Goal: Task Accomplishment & Management: Manage account settings

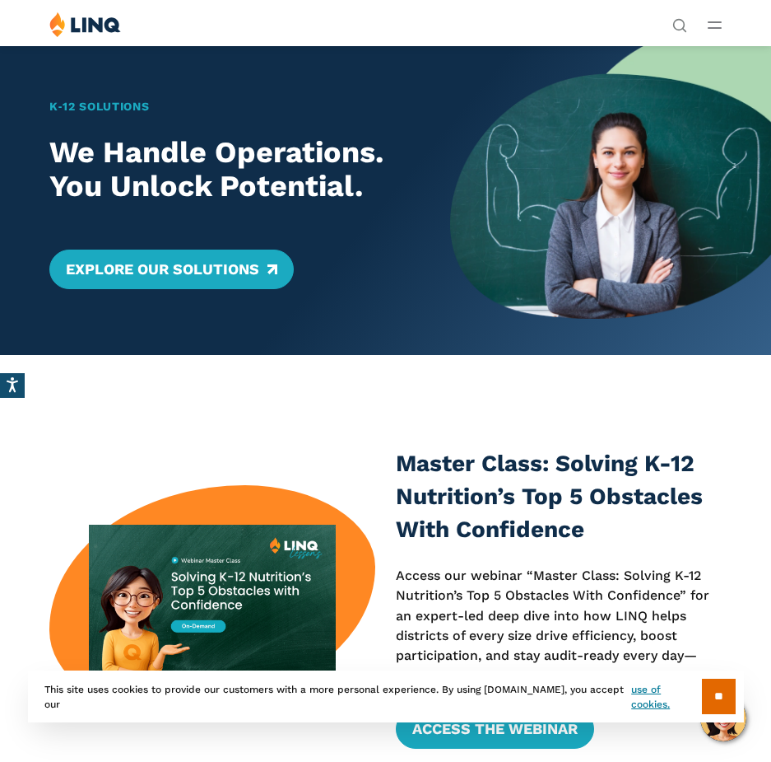
click at [706, 33] on div "Solutions Nutrition Overview NEW School Nutrition Suite School Nutrition State …" at bounding box center [385, 27] width 771 height 31
click at [713, 29] on button "Open Main Menu" at bounding box center [715, 25] width 14 height 18
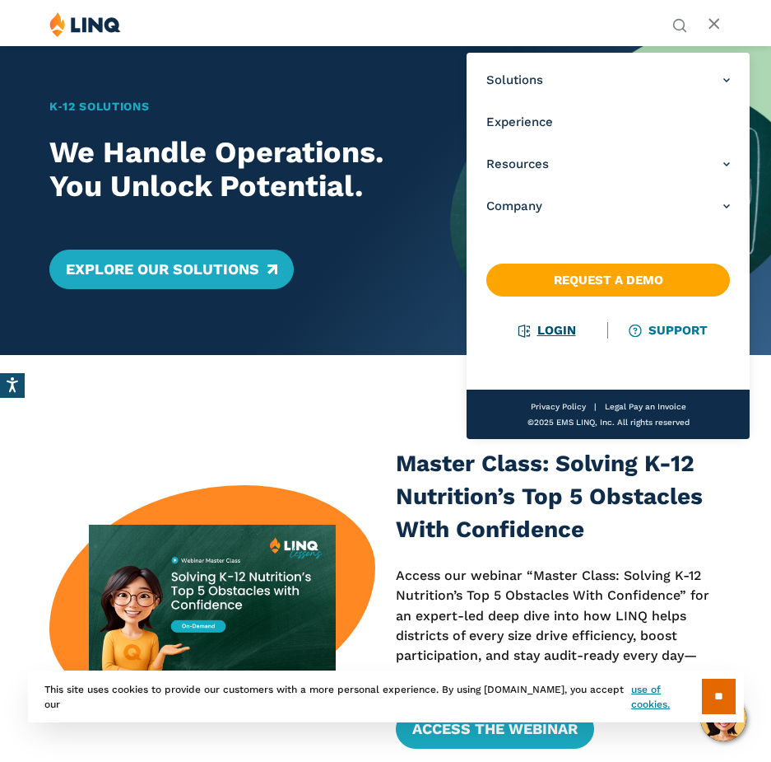
click at [547, 334] on link "Login" at bounding box center [547, 330] width 57 height 15
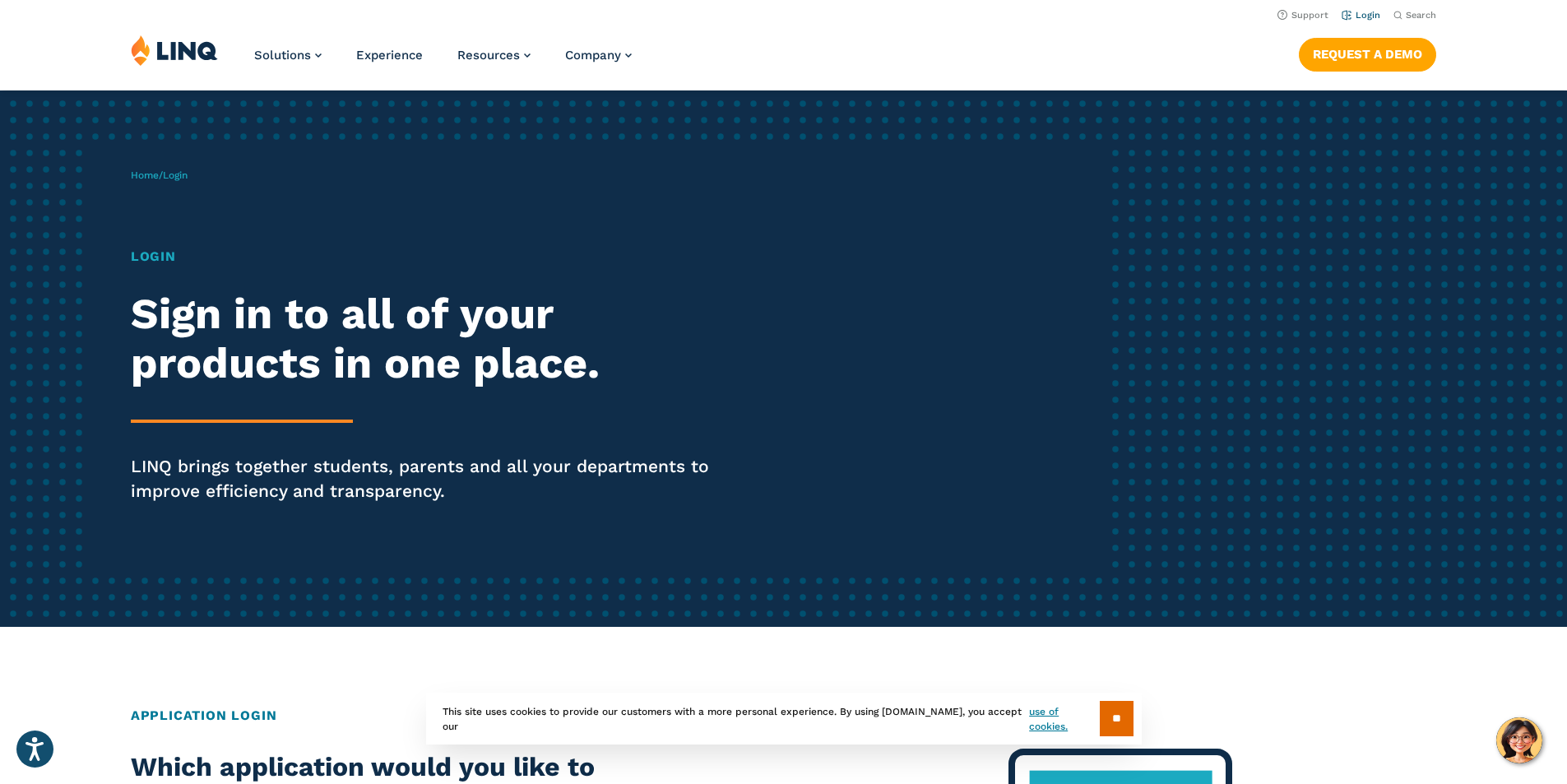
click at [771, 13] on link "Login" at bounding box center [1361, 15] width 39 height 11
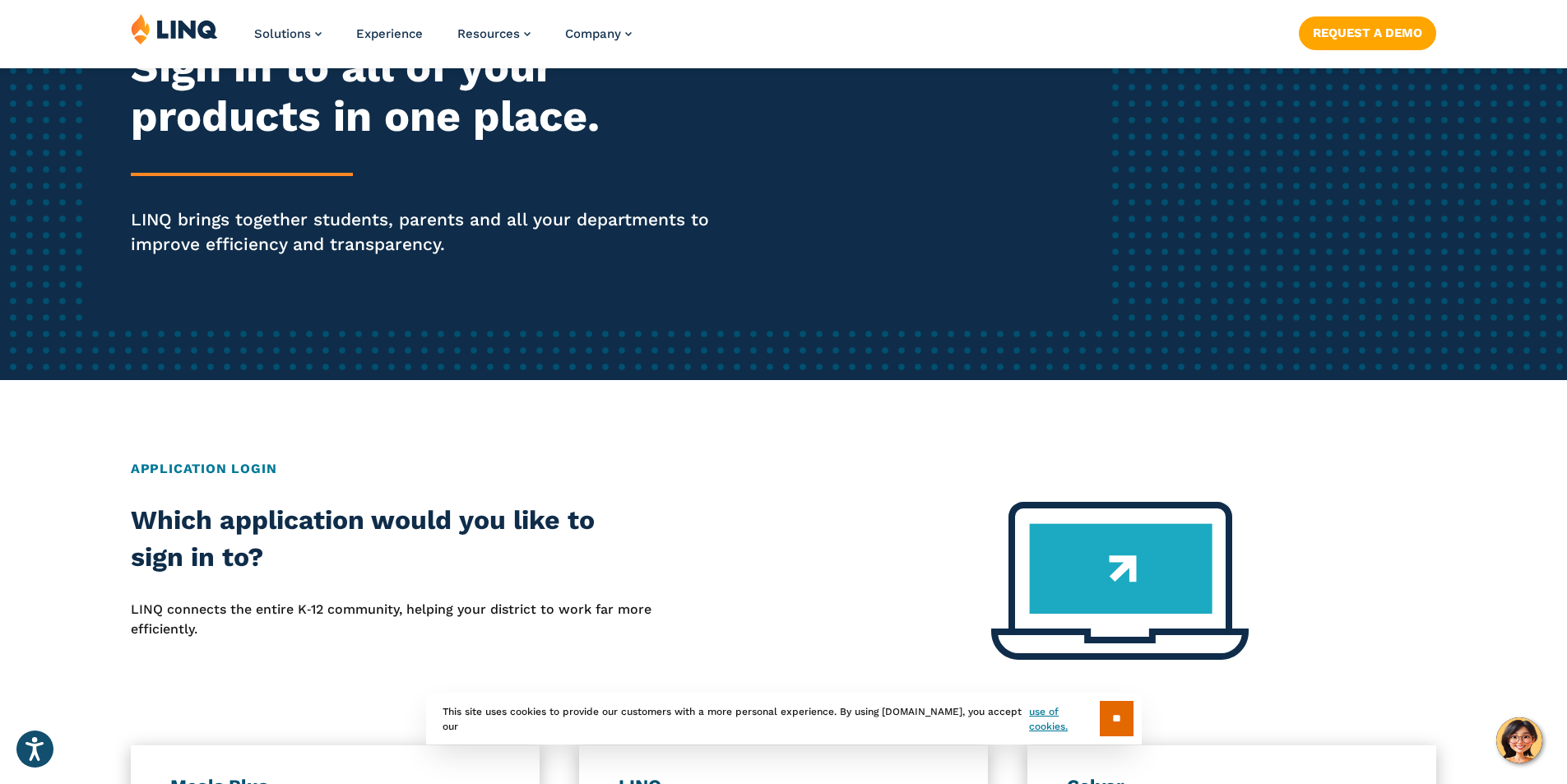
scroll to position [329, 0]
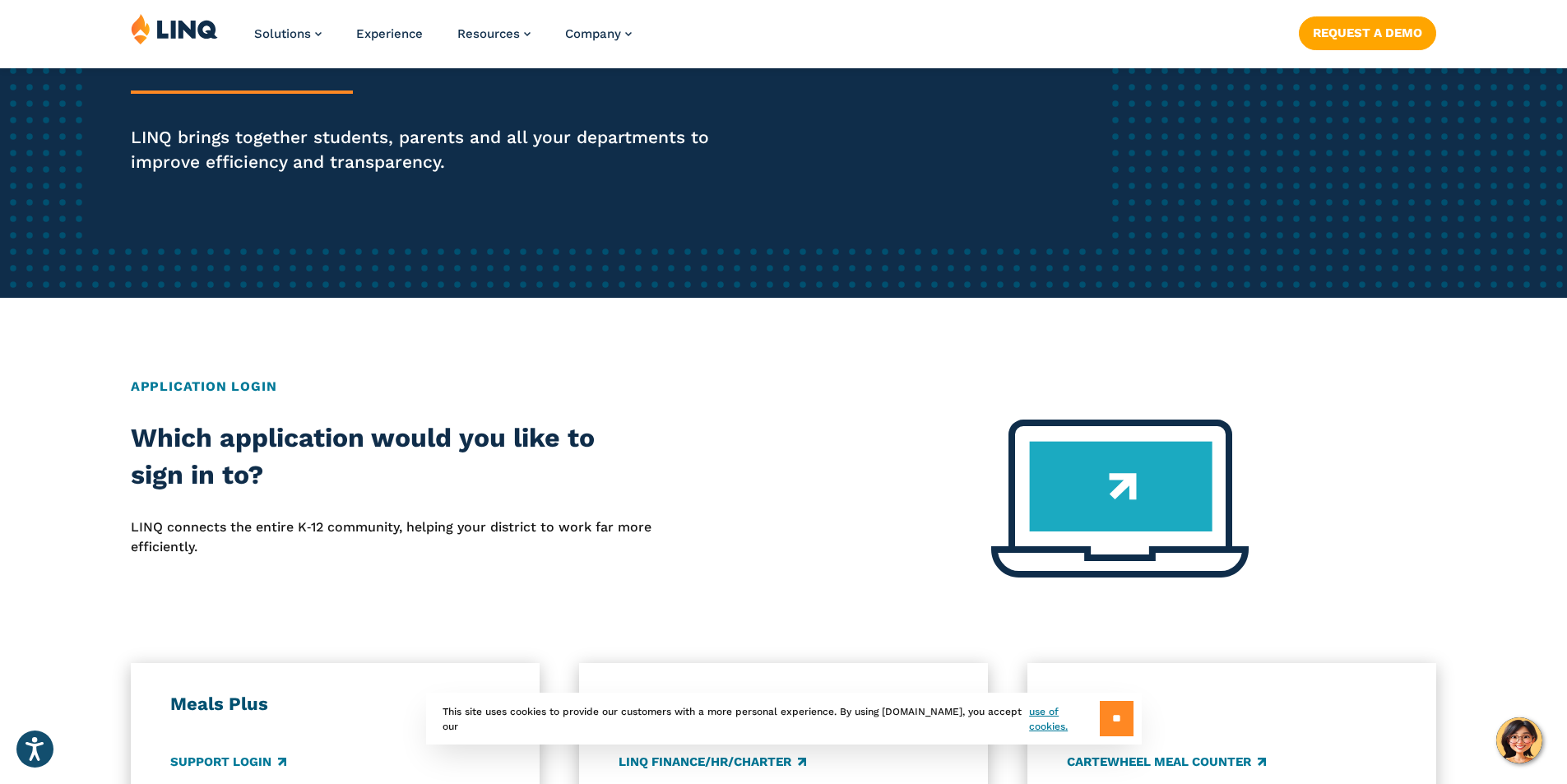
click at [1125, 714] on input "**" at bounding box center [1117, 717] width 34 height 35
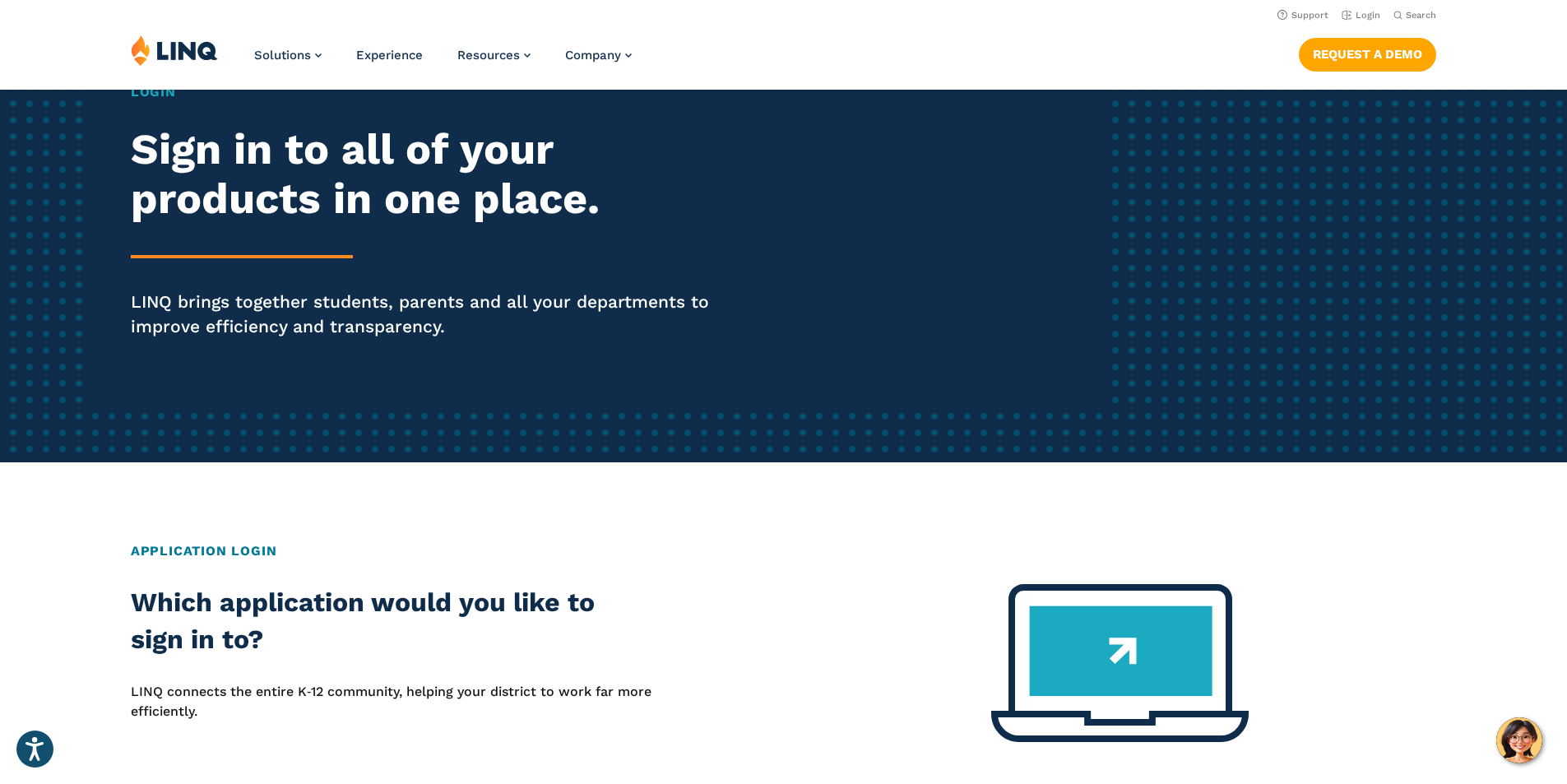
scroll to position [82, 0]
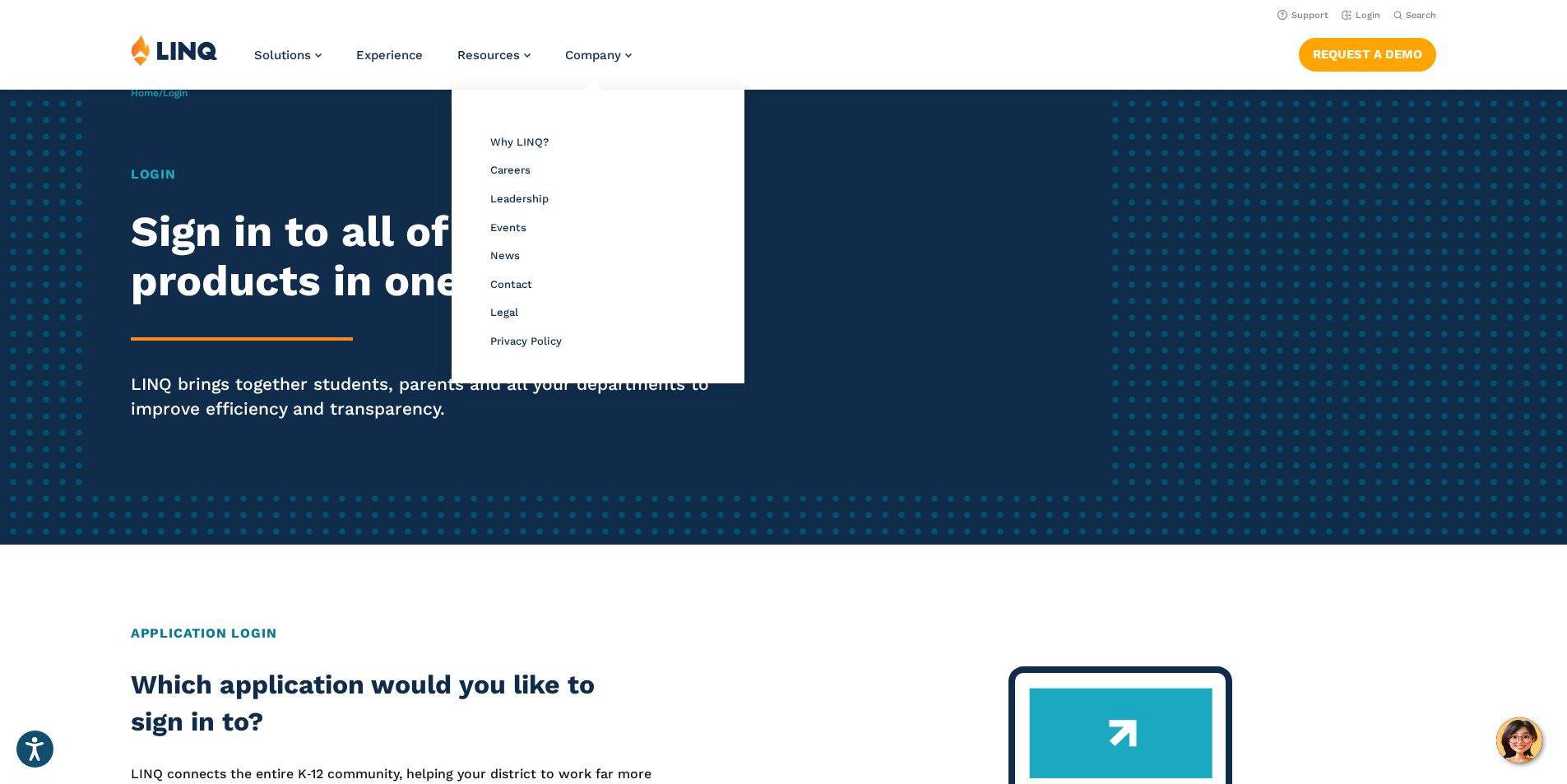
click at [682, 153] on div "Overview Why LINQ? Careers Leadership Events News Contact Legal Privacy Policy" at bounding box center [598, 236] width 277 height 277
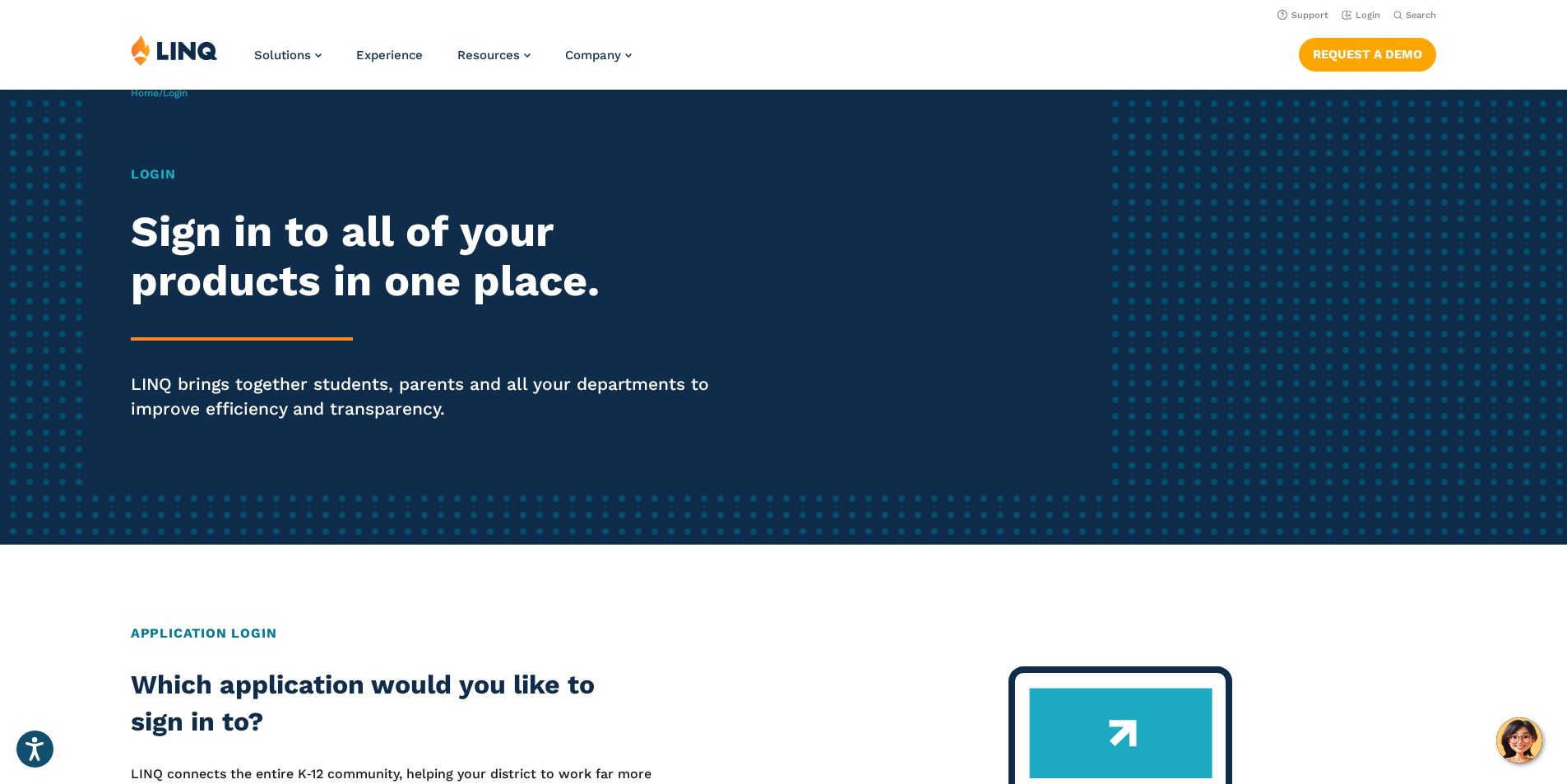
click at [154, 165] on h1 "Login" at bounding box center [433, 175] width 604 height 20
click at [156, 175] on h1 "Login" at bounding box center [433, 175] width 604 height 20
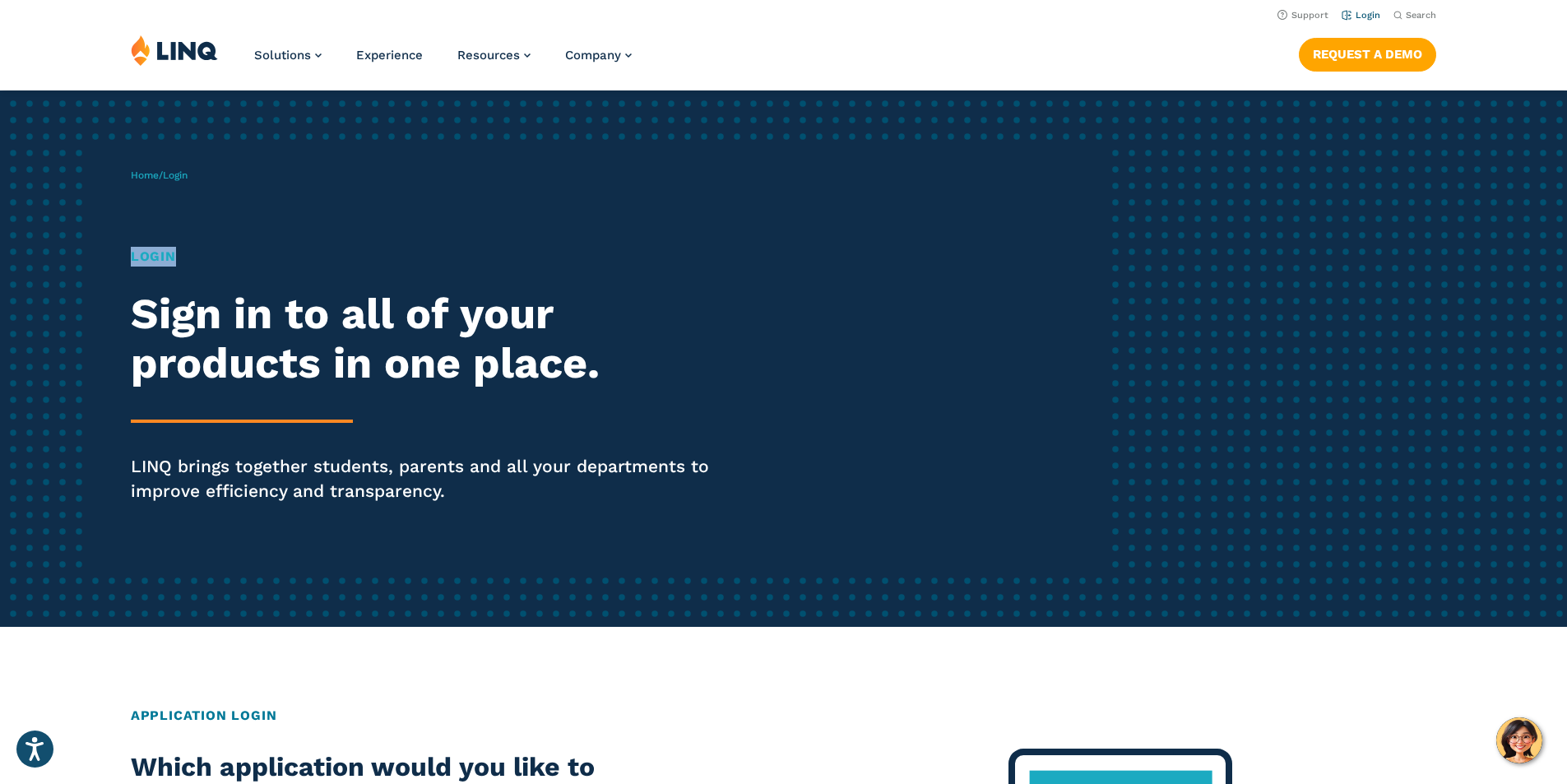
click at [1352, 20] on link "Login" at bounding box center [1361, 15] width 39 height 11
click at [1363, 18] on link "Login" at bounding box center [1361, 15] width 39 height 11
